Goal: Task Accomplishment & Management: Manage account settings

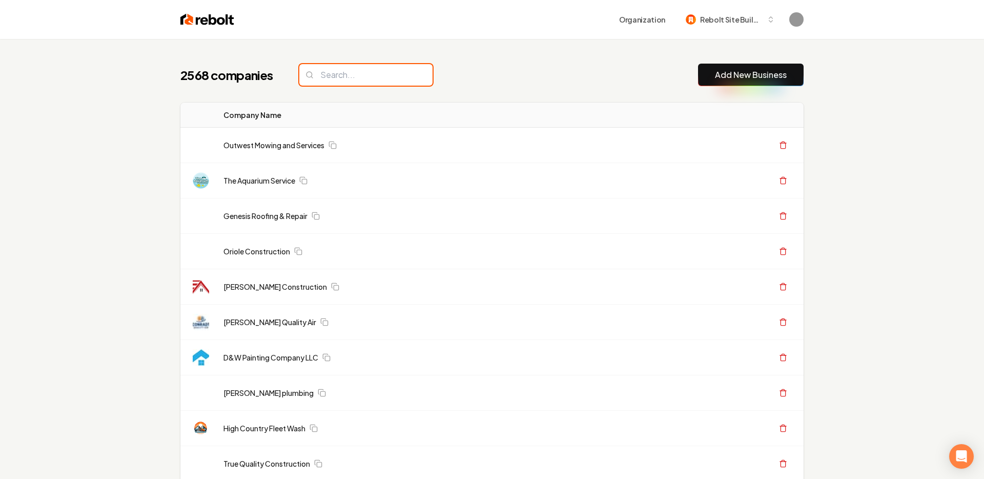
click at [349, 80] on input "search" at bounding box center [365, 75] width 133 height 22
click at [346, 76] on input "search" at bounding box center [365, 75] width 133 height 22
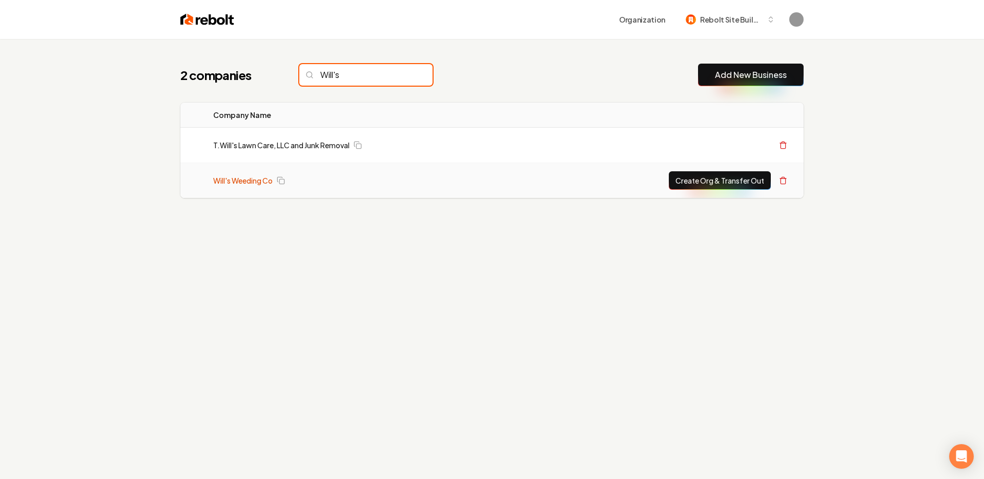
type input "Will's"
click at [247, 181] on link "Will's Weeding Co" at bounding box center [242, 180] width 59 height 10
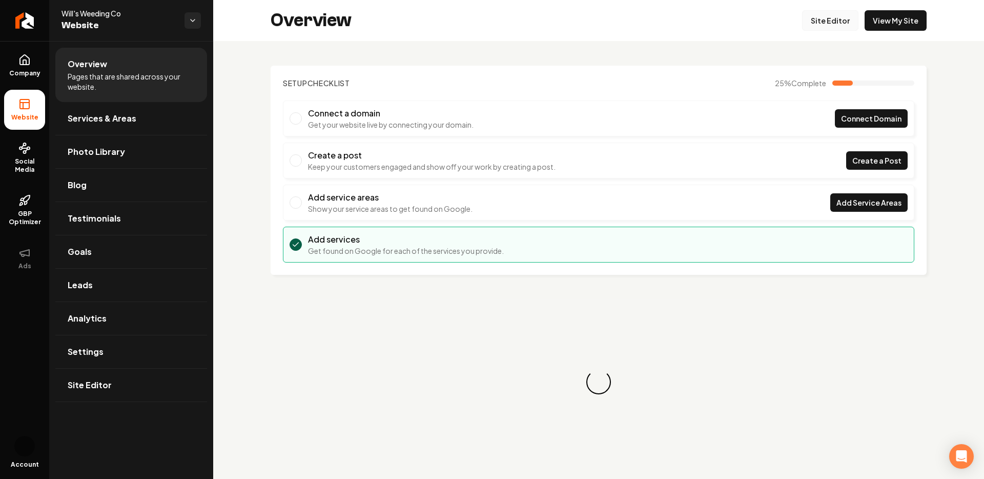
click at [834, 21] on link "Site Editor" at bounding box center [830, 20] width 56 height 21
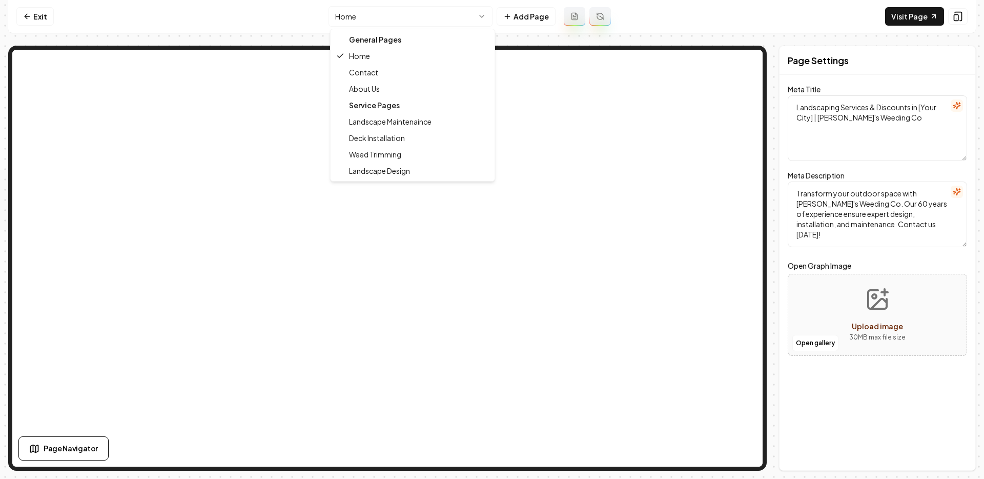
click at [434, 23] on html "Computer Required This feature is only available on a computer. Please switch t…" at bounding box center [492, 239] width 984 height 479
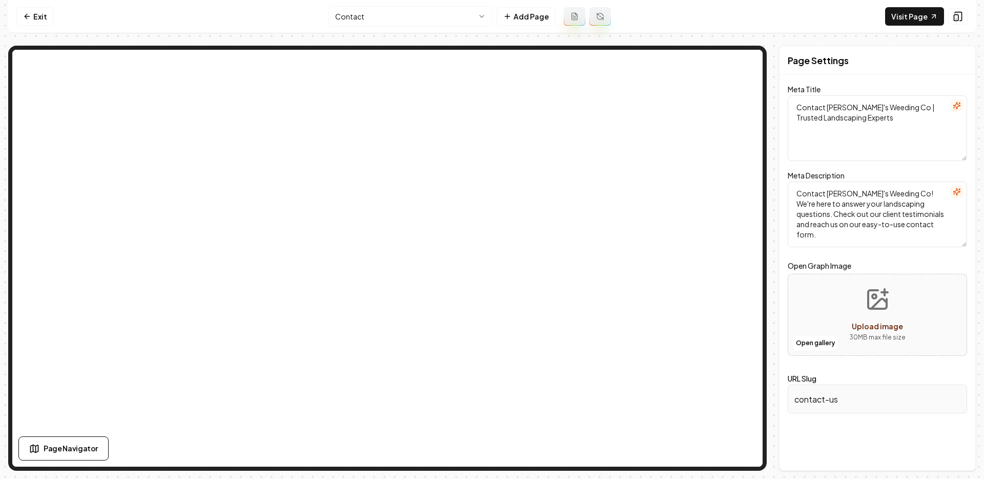
click at [428, 21] on html "Computer Required This feature is only available on a computer. Please switch t…" at bounding box center [492, 239] width 984 height 479
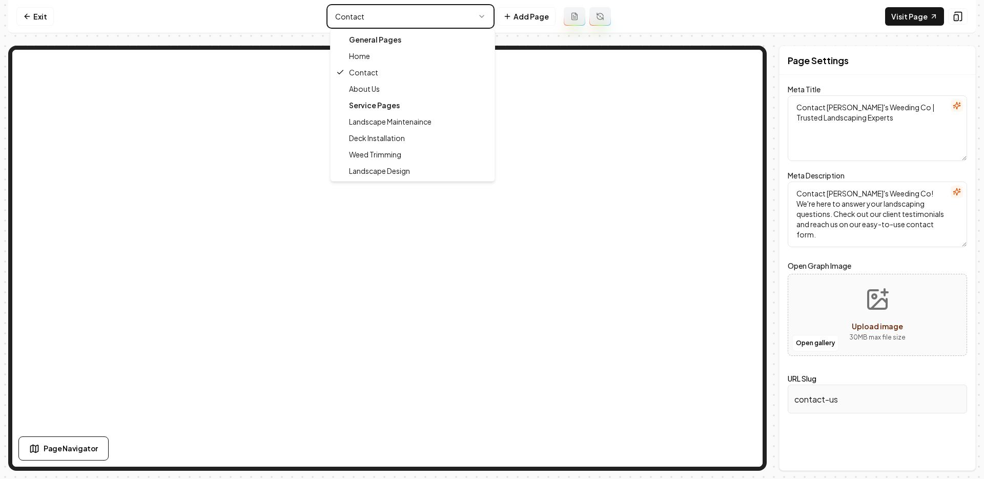
type textarea "Landscaping Services & Discounts in [Your City] | [PERSON_NAME]'s Weeding Co"
type textarea "Transform your outdoor space with [PERSON_NAME]'s Weeding Co. Our 60 years of e…"
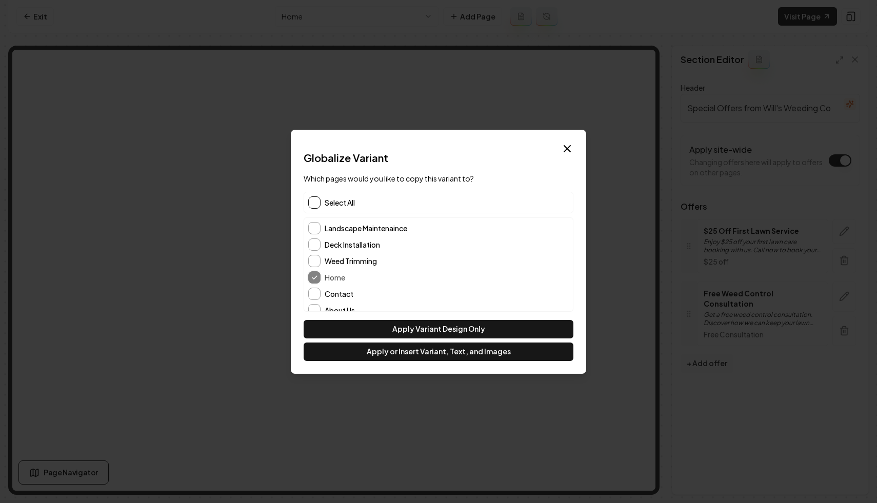
click at [314, 207] on button "button" at bounding box center [314, 202] width 12 height 12
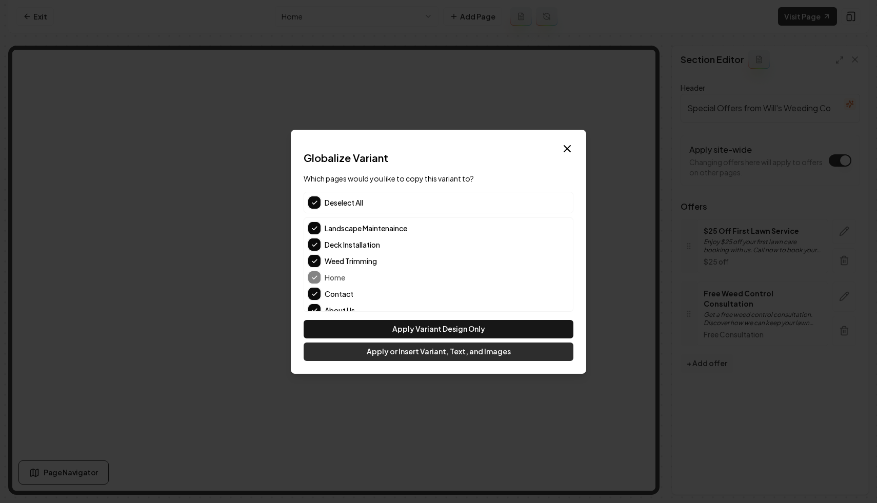
click at [394, 354] on button "Apply or Insert Variant, Text, and Images" at bounding box center [439, 351] width 270 height 18
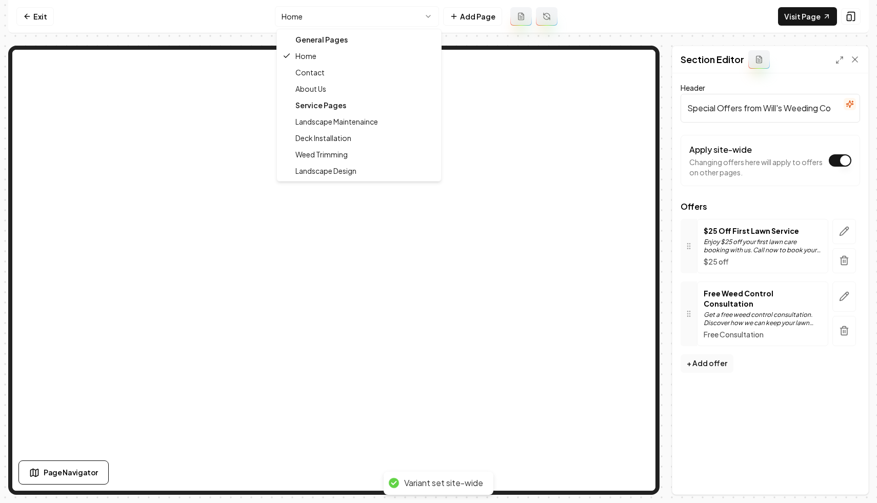
click at [386, 18] on html "Computer Required This feature is only available on a computer. Please switch t…" at bounding box center [438, 251] width 877 height 503
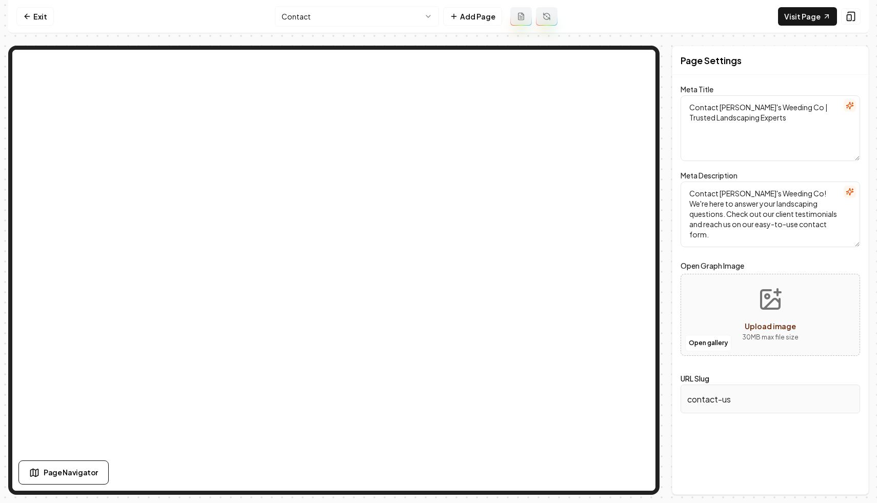
click at [341, 18] on html "Computer Required This feature is only available on a computer. Please switch t…" at bounding box center [438, 251] width 877 height 503
